Goal: Communication & Community: Ask a question

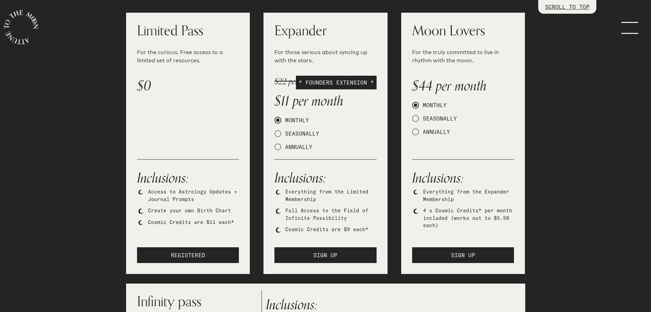
scroll to position [137, 0]
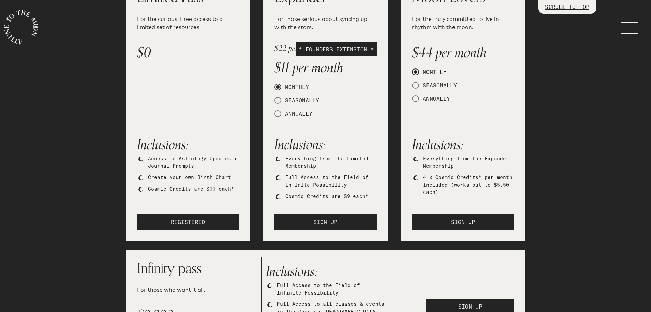
click at [347, 221] on button "SIGN UP" at bounding box center [326, 222] width 102 height 16
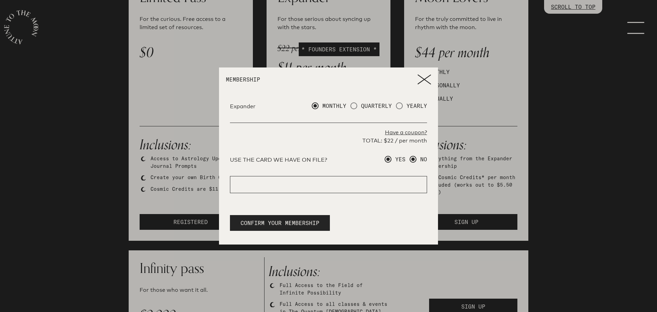
radio input "true"
radio input "false"
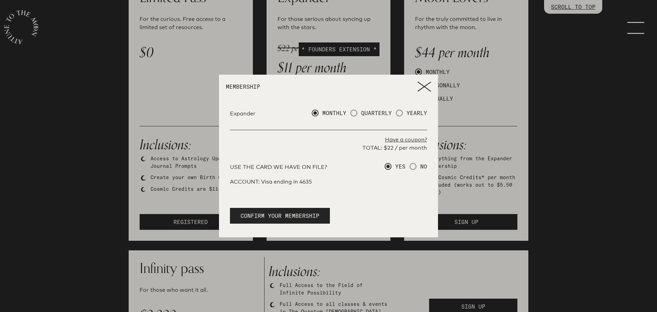
click at [424, 85] on icon at bounding box center [424, 86] width 14 height 10
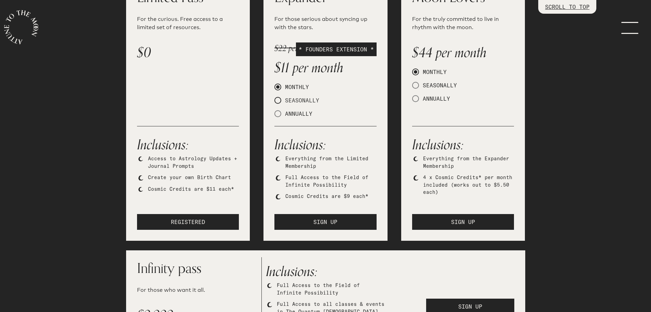
click at [280, 101] on span at bounding box center [278, 100] width 7 height 7
click at [279, 101] on input "SEASONALLY" at bounding box center [277, 100] width 4 height 4
radio input "true"
click at [279, 110] on span at bounding box center [278, 113] width 7 height 7
click at [279, 111] on input "ANNUALLY" at bounding box center [277, 113] width 4 height 4
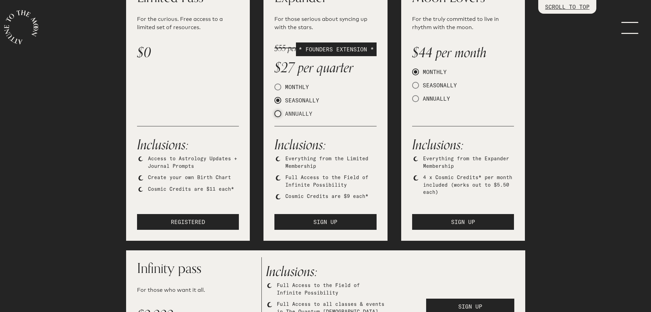
radio input "true"
click at [279, 98] on span at bounding box center [278, 100] width 7 height 7
click at [279, 98] on input "SEASONALLY" at bounding box center [277, 100] width 4 height 4
radio input "true"
click at [309, 219] on button "SIGN UP" at bounding box center [326, 222] width 102 height 16
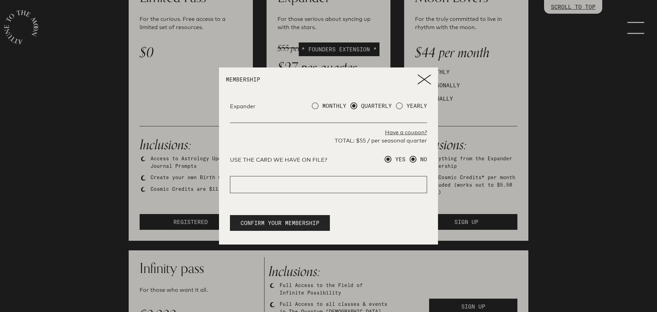
radio input "true"
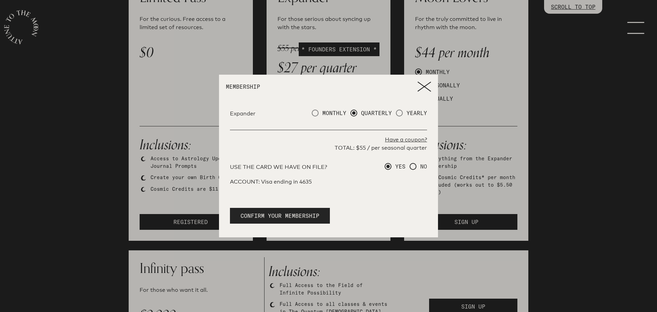
click at [411, 167] on span at bounding box center [412, 166] width 7 height 7
click at [411, 167] on input "NO" at bounding box center [411, 166] width 4 height 4
radio input "true"
radio input "false"
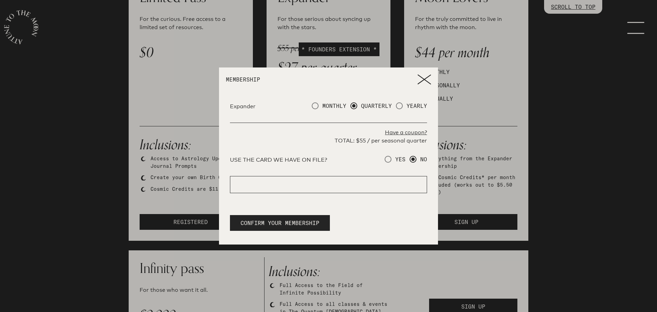
click at [392, 132] on p "Have a coupon?" at bounding box center [328, 132] width 197 height 8
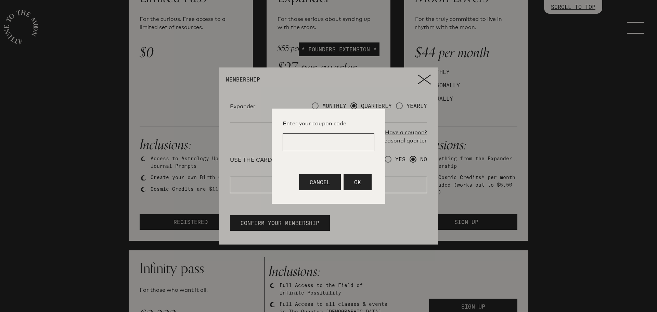
click at [331, 183] on button "Cancel" at bounding box center [320, 182] width 42 height 16
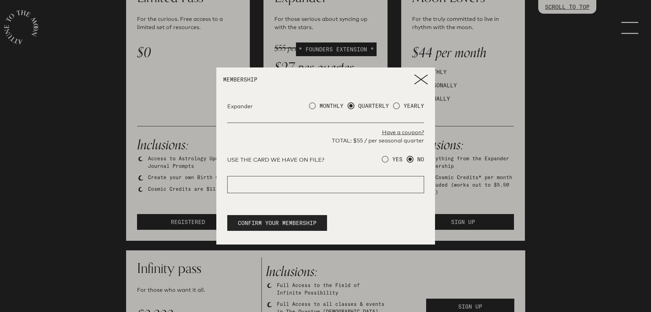
click at [420, 77] on icon at bounding box center [421, 79] width 14 height 10
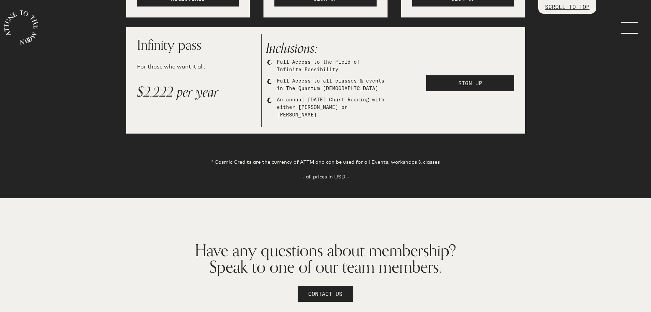
scroll to position [376, 0]
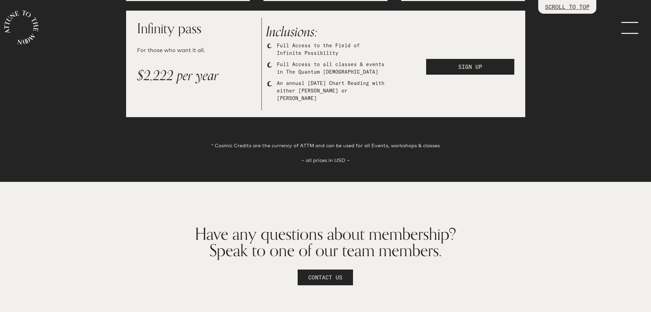
click at [315, 276] on span "CONTACT US" at bounding box center [325, 277] width 34 height 8
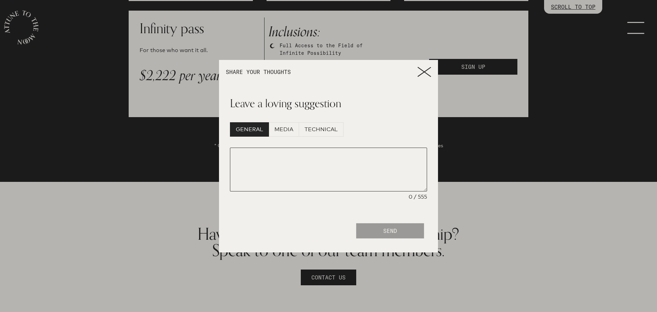
click at [256, 151] on textarea at bounding box center [328, 169] width 197 height 44
type textarea "Hello! I would like to sign up again"
drag, startPoint x: 239, startPoint y: 158, endPoint x: 313, endPoint y: 170, distance: 74.7
click at [313, 170] on textarea "Hello! I would like to sign up again" at bounding box center [328, 169] width 197 height 44
drag, startPoint x: 423, startPoint y: 73, endPoint x: 398, endPoint y: 74, distance: 24.7
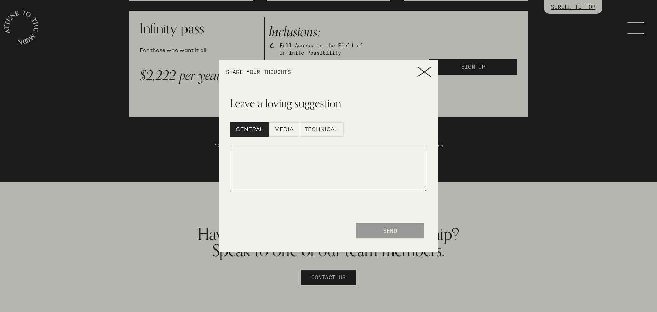
click at [422, 72] on icon at bounding box center [424, 72] width 14 height 10
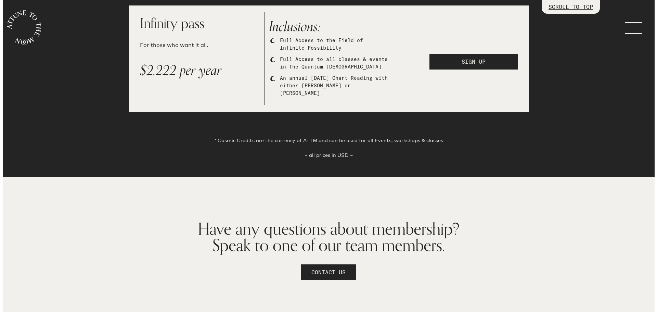
scroll to position [441, 0]
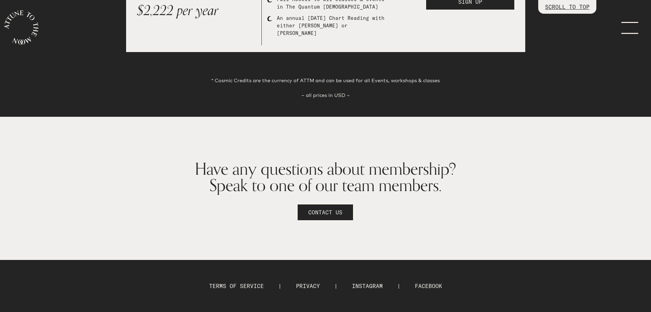
click at [321, 213] on span "CONTACT US" at bounding box center [325, 212] width 34 height 8
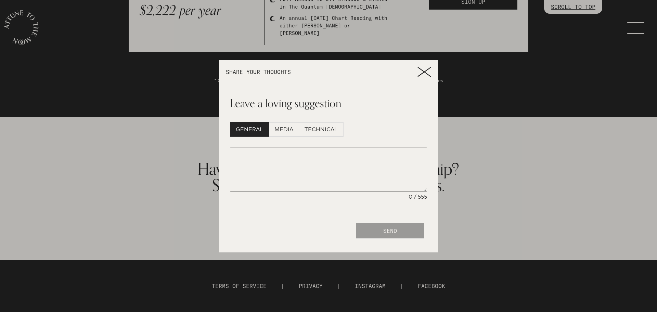
paste textarea "Hello! I would like to sign up again"
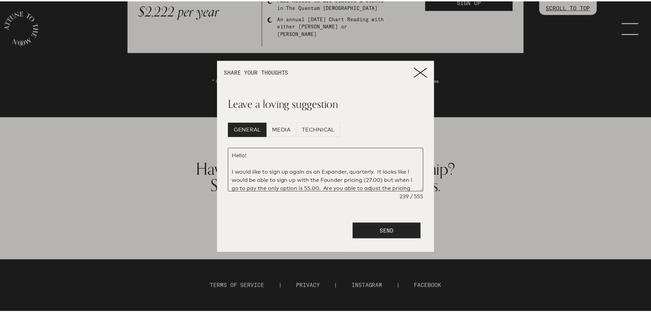
scroll to position [13, 0]
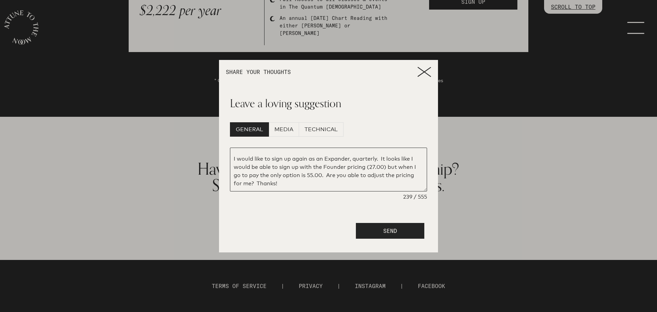
drag, startPoint x: 233, startPoint y: 155, endPoint x: 280, endPoint y: 162, distance: 48.1
click at [331, 207] on section "Leave a loving suggestion GENERAL MEDIA TECHNICAL Hello! I would like to sign u…" at bounding box center [328, 148] width 219 height 128
type textarea "Hello! I would like to sign up again as an Expander, quarterly. It looks like I…"
click at [423, 71] on icon at bounding box center [424, 71] width 13 height 9
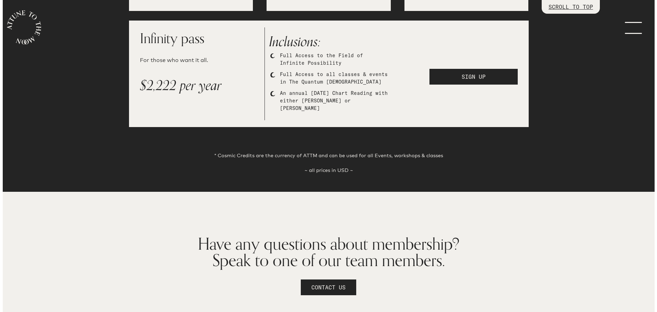
scroll to position [441, 0]
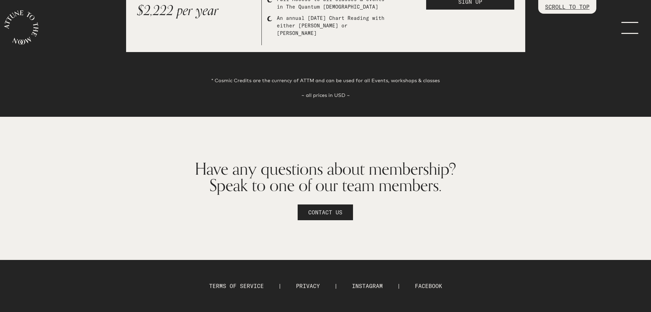
click at [331, 209] on span "CONTACT US" at bounding box center [325, 212] width 34 height 8
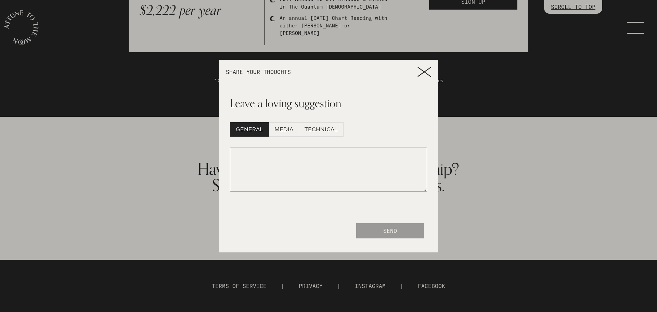
click at [248, 158] on textarea at bounding box center [328, 169] width 197 height 44
paste textarea "Hello! I would like to sign up again as an Expander, quarterly. It looks like I…"
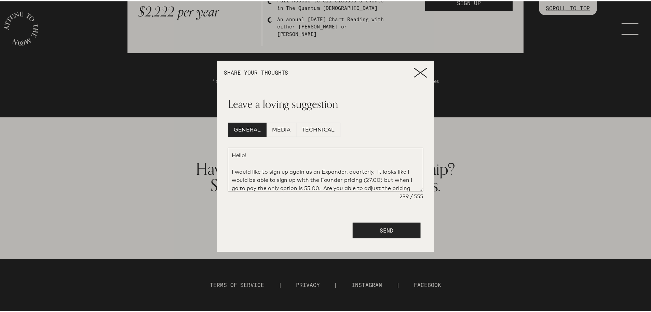
scroll to position [10, 0]
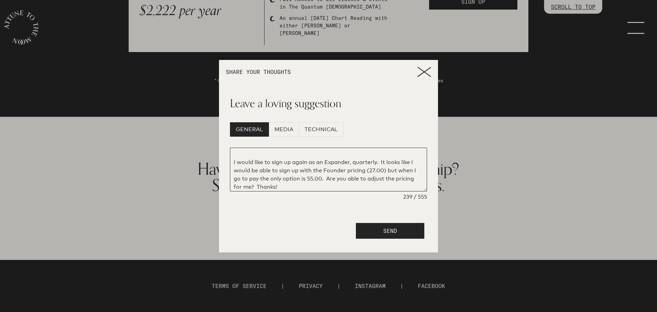
type textarea "Hello! I would like to sign up again as an Expander, quarterly. It looks like I…"
click at [396, 227] on span "SEND" at bounding box center [390, 230] width 14 height 8
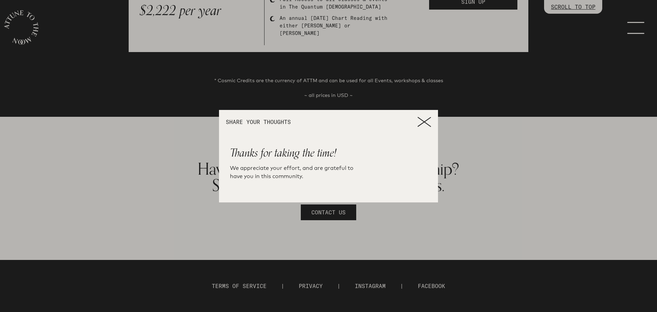
click at [421, 120] on icon at bounding box center [424, 121] width 13 height 9
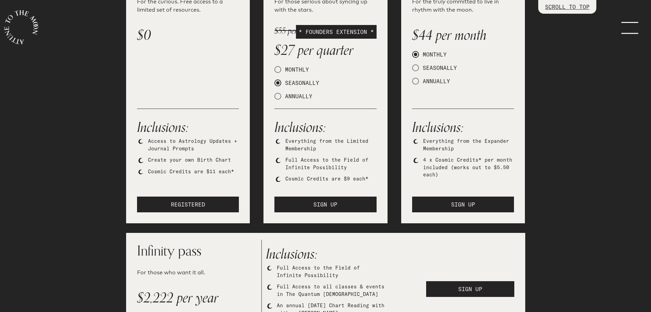
scroll to position [0, 0]
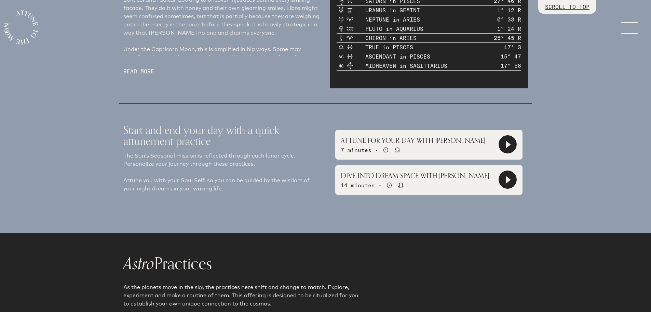
scroll to position [445, 0]
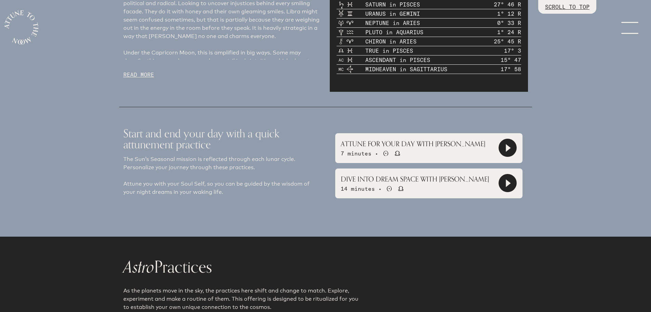
click at [509, 149] on icon at bounding box center [507, 147] width 17 height 17
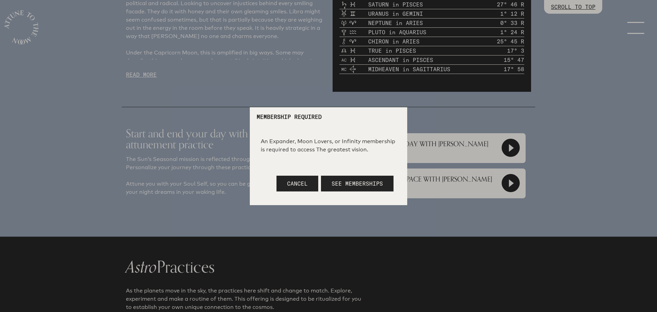
click at [416, 125] on div at bounding box center [328, 156] width 657 height 312
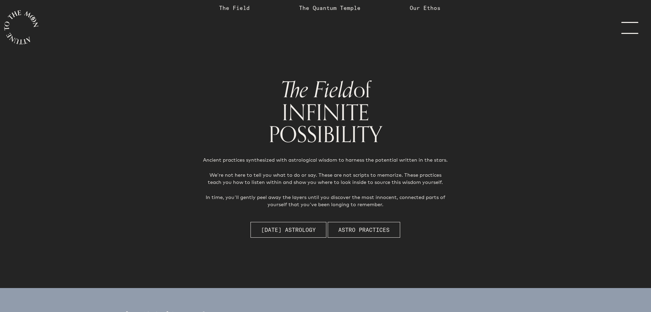
scroll to position [0, 0]
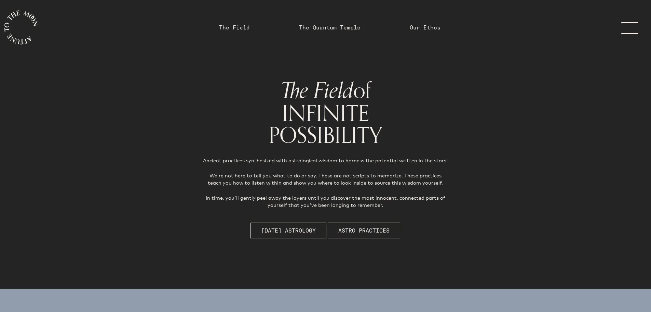
click at [631, 31] on link "menu" at bounding box center [634, 27] width 34 height 55
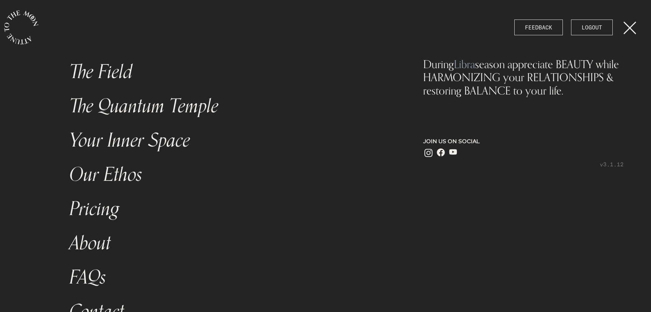
click at [85, 69] on link "The Field" at bounding box center [228, 72] width 326 height 34
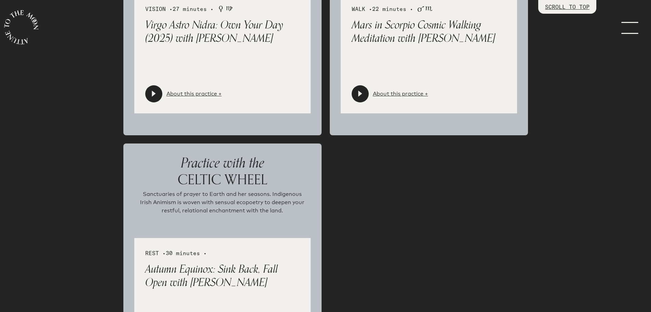
scroll to position [1368, 0]
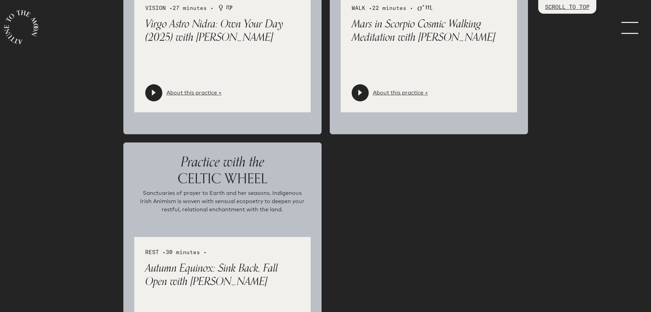
click at [634, 24] on link "menu" at bounding box center [634, 27] width 34 height 55
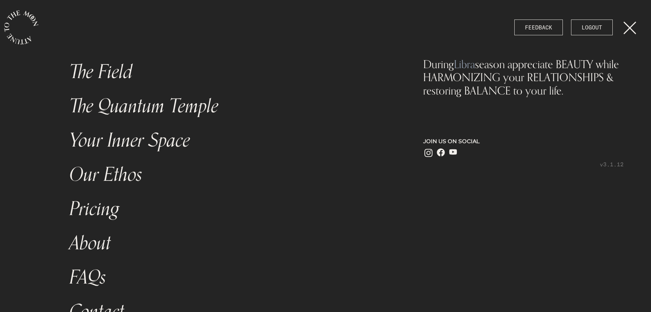
scroll to position [0, 0]
click at [150, 139] on link "Your Inner Space" at bounding box center [228, 140] width 326 height 34
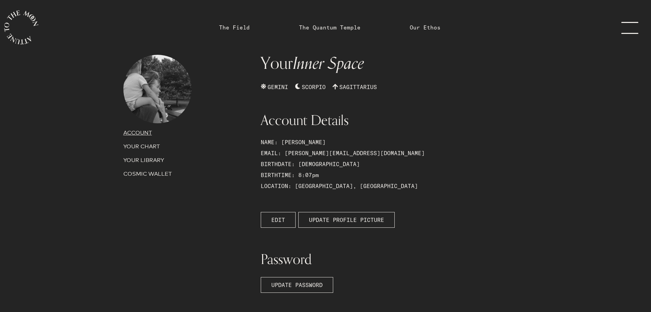
click at [146, 146] on p "YOUR CHART" at bounding box center [188, 146] width 130 height 8
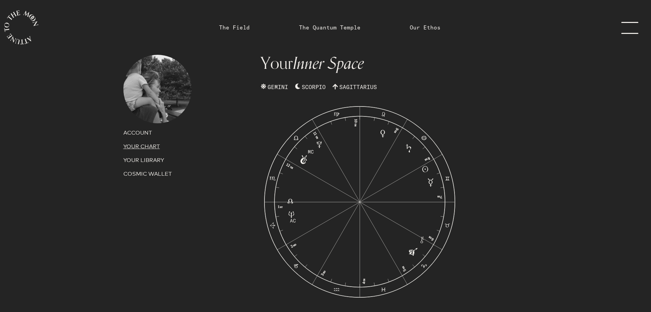
click at [147, 161] on p "YOUR LIBRARY" at bounding box center [188, 160] width 130 height 8
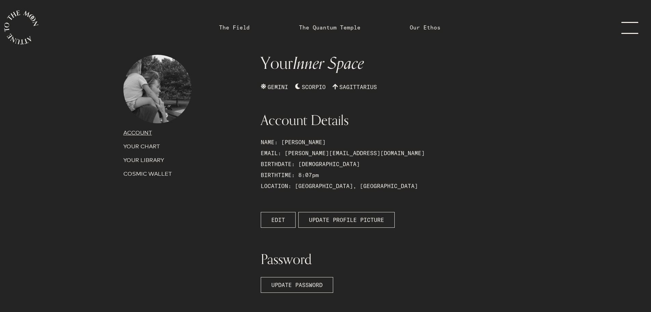
click at [150, 174] on p "COSMIC WALLET" at bounding box center [188, 174] width 130 height 8
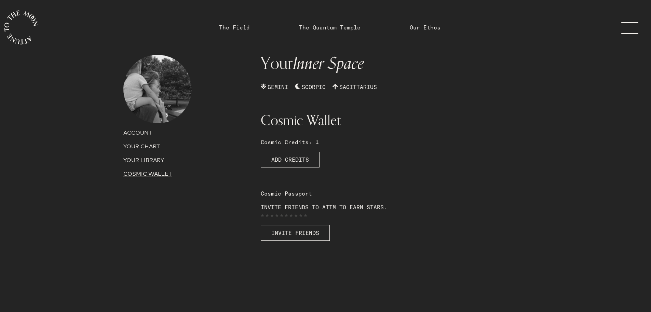
click at [145, 157] on p "YOUR LIBRARY" at bounding box center [188, 160] width 130 height 8
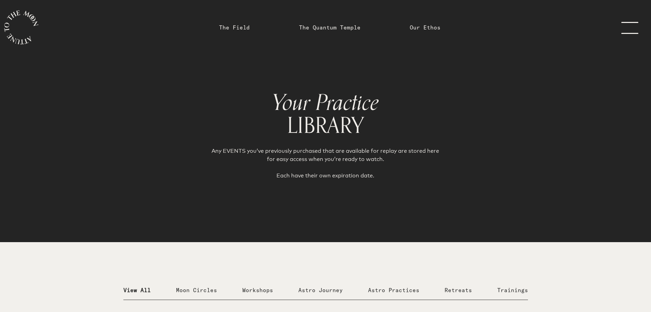
click at [625, 29] on link "menu" at bounding box center [634, 27] width 34 height 55
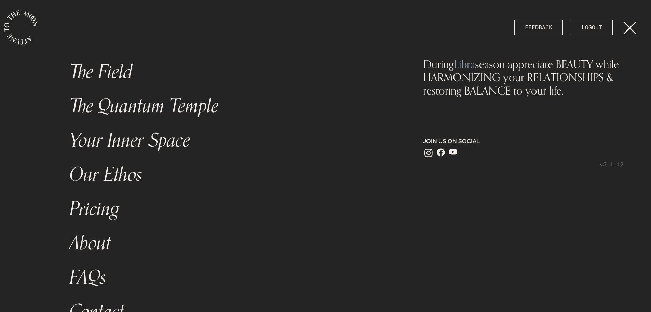
click at [626, 28] on link "menu" at bounding box center [634, 27] width 34 height 55
